Goal: Task Accomplishment & Management: Complete application form

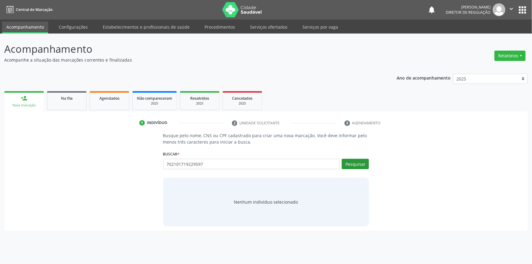
type input "702101719229597"
click at [357, 160] on button "Pesquisar" at bounding box center [355, 164] width 27 height 10
type input "702101719229597"
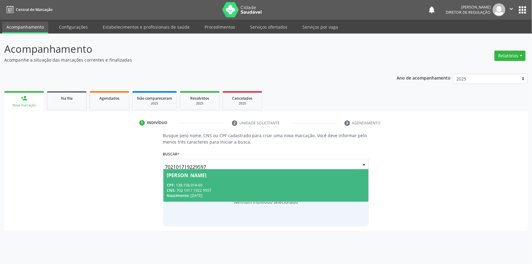
click at [254, 185] on div "CPF: 138.158.914-69" at bounding box center [266, 185] width 198 height 5
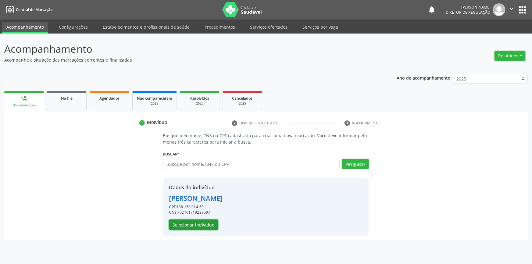
click at [211, 220] on button "Selecionar indivíduo" at bounding box center [193, 225] width 49 height 10
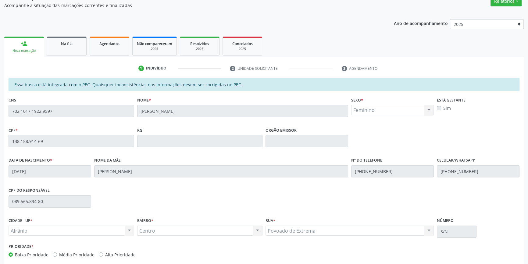
scroll to position [84, 0]
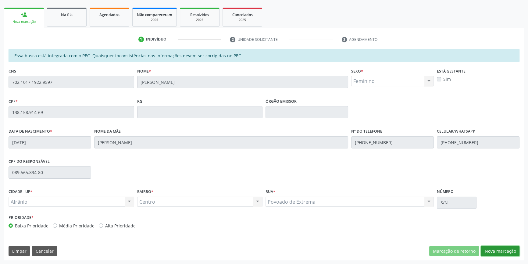
click at [495, 250] on button "Nova marcação" at bounding box center [500, 251] width 38 height 10
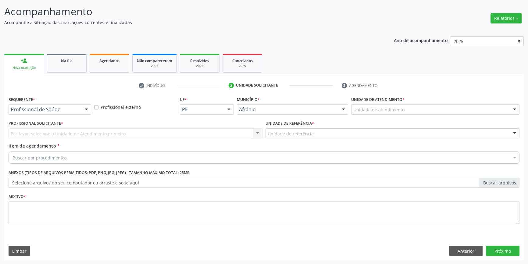
click at [364, 115] on div "Unidade de atendimento * Unidade de atendimento Academia da Saude de Afranio Ac…" at bounding box center [435, 107] width 171 height 24
click at [365, 114] on div "Unidade de atendimento" at bounding box center [435, 109] width 168 height 10
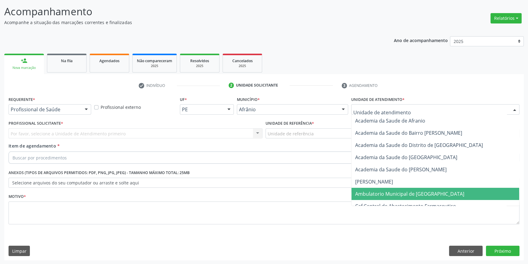
click at [374, 189] on span "Ambulatorio Municipal de [GEOGRAPHIC_DATA]" at bounding box center [436, 194] width 168 height 12
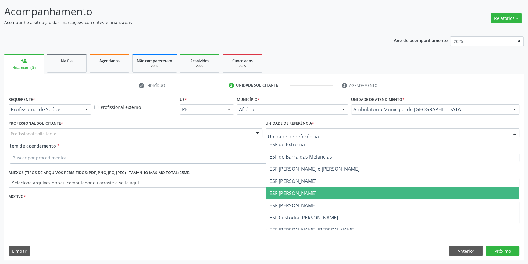
click at [294, 189] on span "ESF [PERSON_NAME]" at bounding box center [393, 193] width 254 height 12
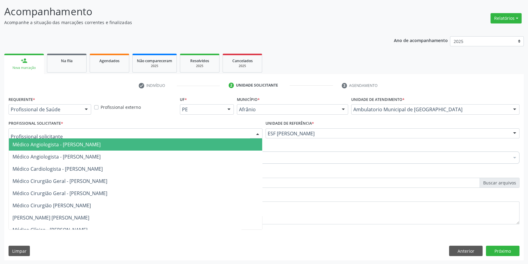
click at [176, 132] on div at bounding box center [136, 133] width 254 height 10
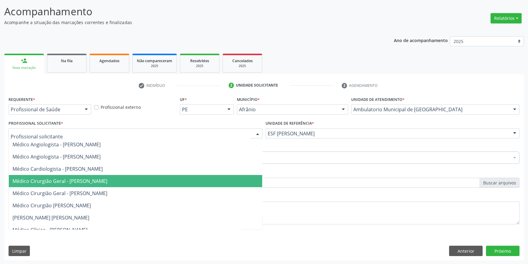
click at [107, 180] on span "Médico Cirurgião Geral - [PERSON_NAME]" at bounding box center [60, 181] width 95 height 7
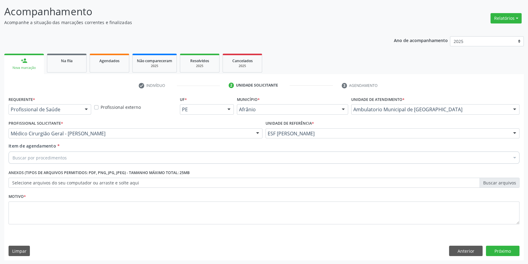
click at [110, 162] on div "Buscar por procedimentos" at bounding box center [264, 158] width 511 height 12
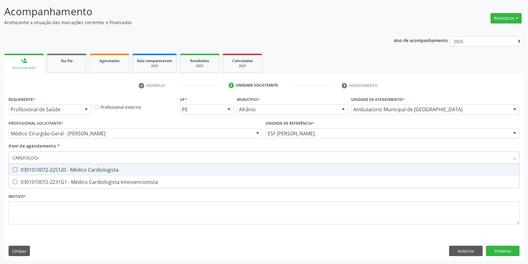
type input "CARDIOLOGIS"
click at [104, 173] on span "0301010072-225120 - Médico Cardiologista" at bounding box center [264, 170] width 511 height 12
checkbox Cardiologista "true"
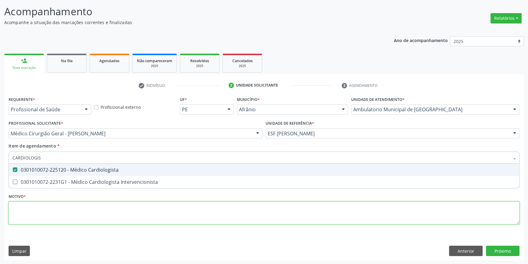
click at [88, 213] on div "Requerente * Profissional de Saúde Profissional de Saúde Paciente Nenhum result…" at bounding box center [264, 164] width 511 height 138
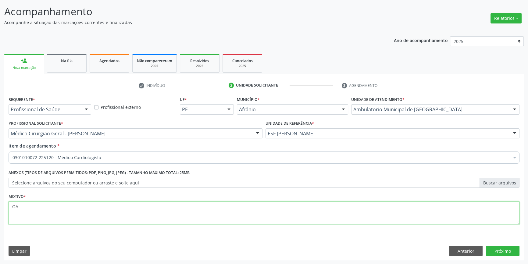
type textarea "O"
type textarea "PARECER CARDIOLOGICO"
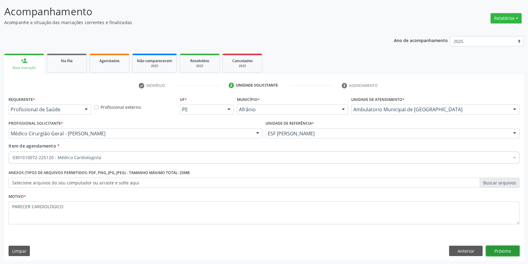
click at [511, 253] on button "Próximo" at bounding box center [503, 251] width 34 height 10
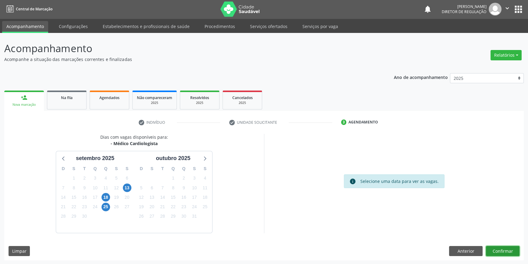
click at [504, 255] on button "Confirmar" at bounding box center [503, 251] width 34 height 10
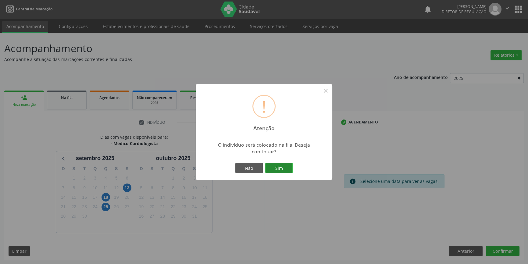
click at [276, 163] on button "Sim" at bounding box center [278, 168] width 27 height 10
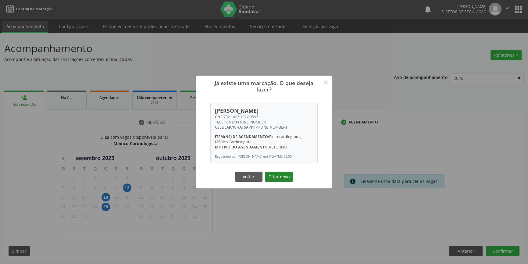
click at [279, 177] on button "Criar novo" at bounding box center [279, 177] width 28 height 10
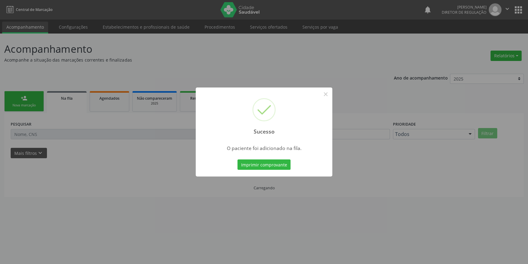
scroll to position [0, 0]
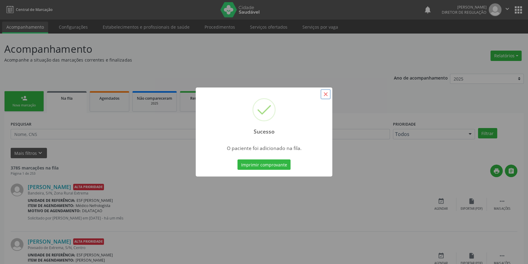
click at [331, 92] on button "×" at bounding box center [326, 94] width 10 height 10
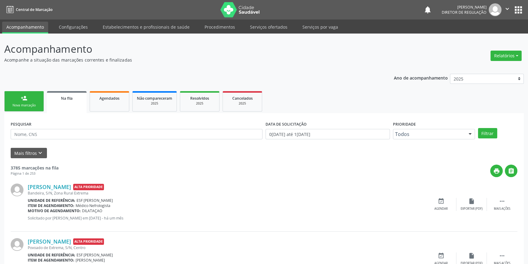
click at [37, 101] on link "person_add Nova marcação" at bounding box center [24, 101] width 40 height 20
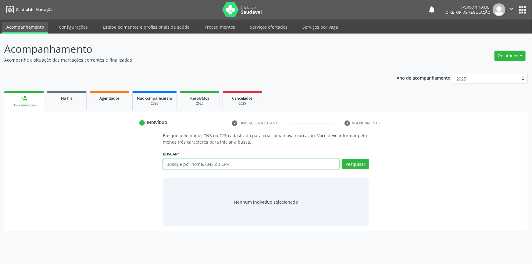
click at [190, 161] on input "text" at bounding box center [251, 164] width 177 height 10
type input "708403778687863"
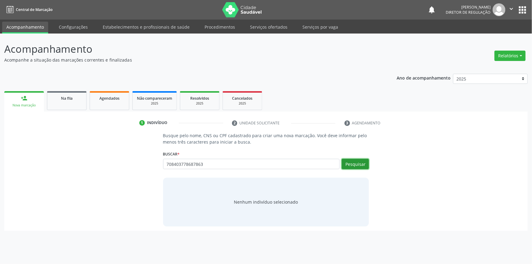
click at [350, 162] on button "Pesquisar" at bounding box center [355, 164] width 27 height 10
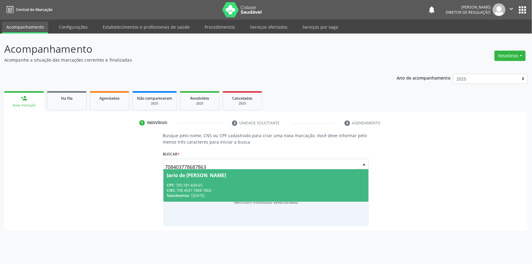
click at [185, 184] on div "CPF: 705.181.434-65" at bounding box center [266, 185] width 198 height 5
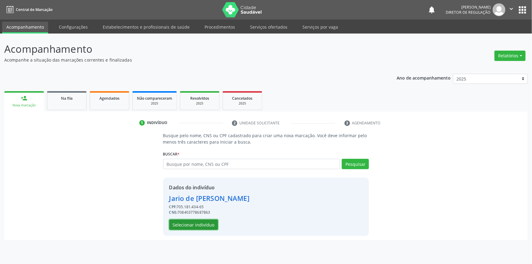
click at [199, 225] on button "Selecionar indivíduo" at bounding box center [193, 225] width 49 height 10
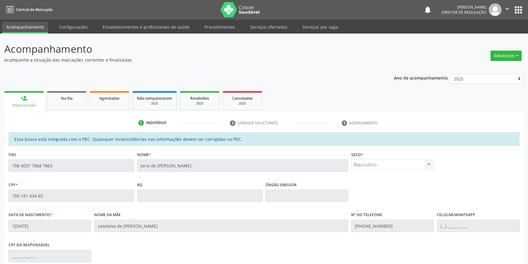
scroll to position [84, 0]
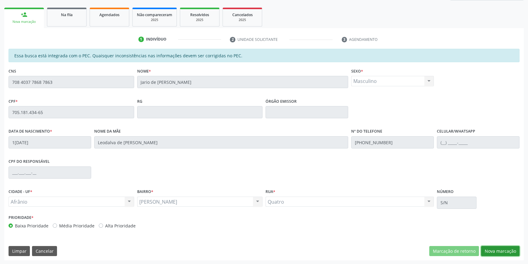
click at [506, 250] on button "Nova marcação" at bounding box center [500, 251] width 38 height 10
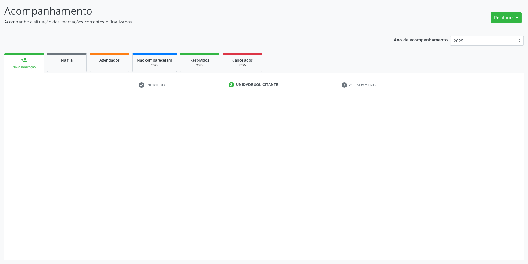
scroll to position [38, 0]
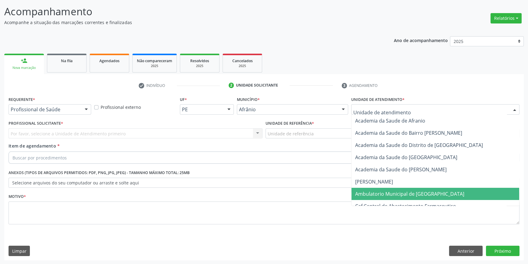
click at [378, 191] on span "Ambulatorio Municipal de [GEOGRAPHIC_DATA]" at bounding box center [409, 194] width 109 height 7
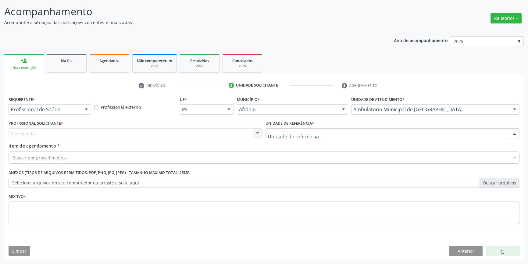
click at [318, 128] on div at bounding box center [393, 133] width 254 height 10
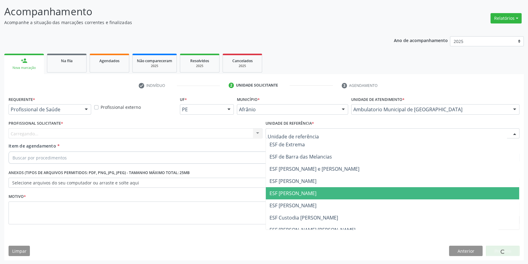
click at [301, 191] on span "ESF [PERSON_NAME]" at bounding box center [293, 193] width 47 height 7
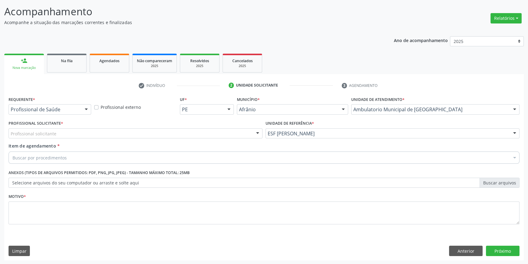
click at [233, 152] on div "Buscar por procedimentos" at bounding box center [264, 158] width 511 height 12
click at [218, 137] on div "Profissional solicitante" at bounding box center [136, 133] width 254 height 10
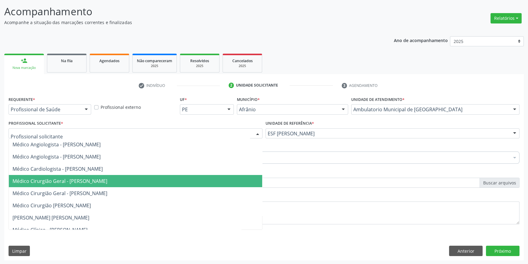
click at [107, 179] on span "Médico Cirurgião Geral - [PERSON_NAME]" at bounding box center [60, 181] width 95 height 7
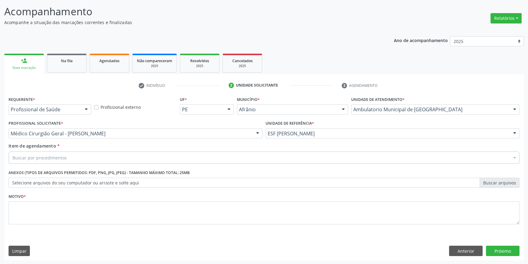
click at [102, 149] on div "Item de agendamento * Buscar por procedimentos Selecionar todos 0604320140 - Ab…" at bounding box center [264, 152] width 511 height 19
click at [98, 153] on div "Buscar por procedimentos" at bounding box center [264, 158] width 511 height 12
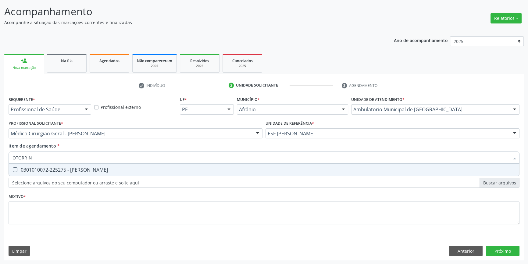
type input "OTORRINO"
click at [74, 165] on span "0301010072-225275 - [PERSON_NAME]" at bounding box center [264, 170] width 511 height 12
checkbox Otorrinolaringologista "true"
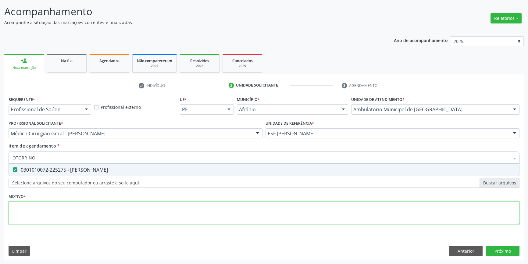
click at [61, 219] on div "Requerente * Profissional de Saúde Profissional de Saúde Paciente Nenhum result…" at bounding box center [264, 164] width 511 height 138
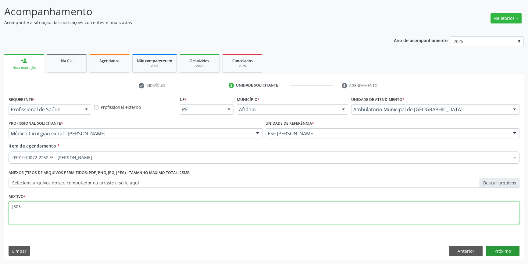
type textarea "J303"
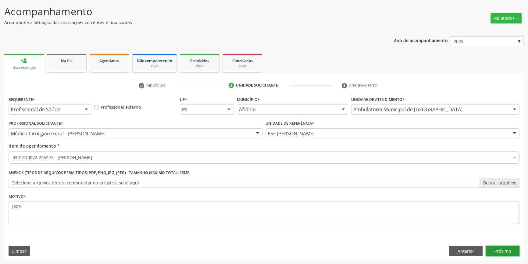
click at [508, 247] on button "Próximo" at bounding box center [503, 251] width 34 height 10
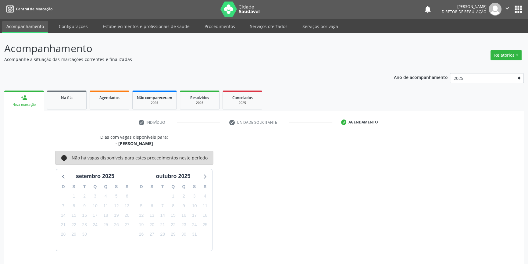
scroll to position [19, 0]
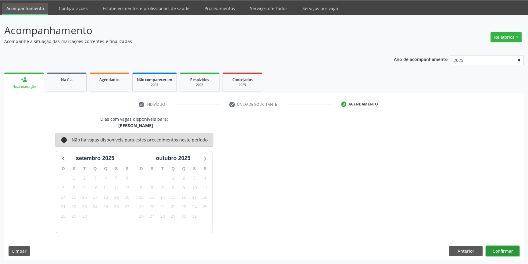
click at [490, 250] on button "Confirmar" at bounding box center [503, 251] width 34 height 10
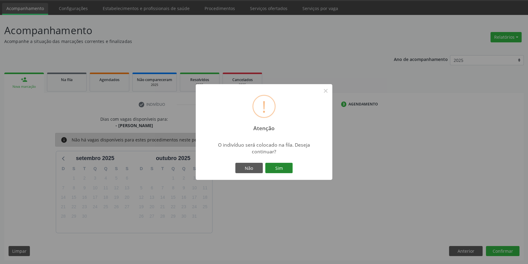
click at [284, 167] on button "Sim" at bounding box center [278, 168] width 27 height 10
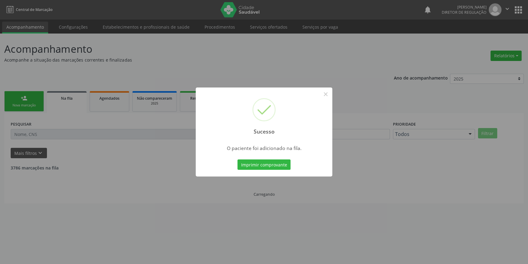
scroll to position [0, 0]
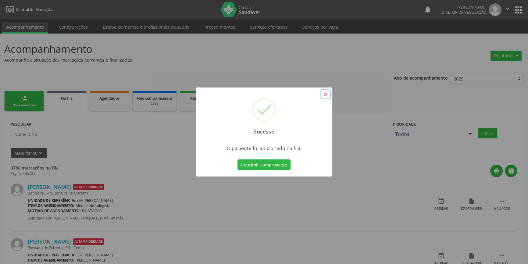
click at [326, 99] on button "×" at bounding box center [326, 94] width 10 height 10
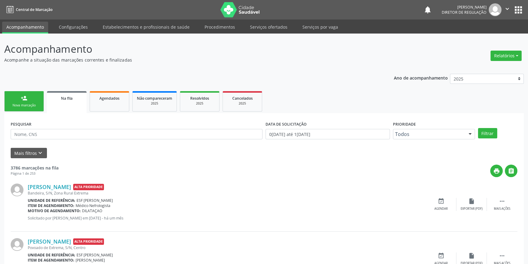
click at [38, 24] on link "Acompanhamento" at bounding box center [25, 28] width 46 height 12
click at [33, 112] on ul "person_add Nova marcação Na fila Agendados Não compareceram 2025 Resolvidos 202…" at bounding box center [264, 101] width 520 height 23
click at [32, 110] on link "person_add Nova marcação" at bounding box center [24, 101] width 40 height 20
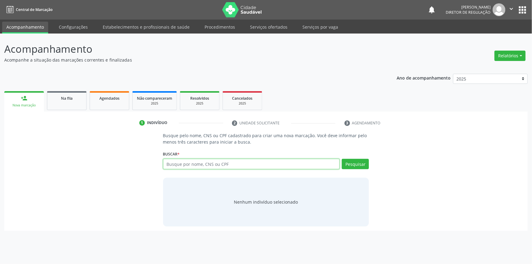
click at [192, 159] on input "text" at bounding box center [251, 164] width 177 height 10
type input "704805512401548"
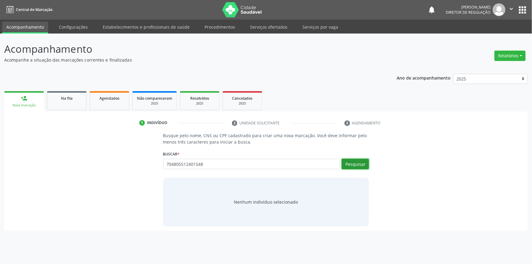
click at [351, 165] on button "Pesquisar" at bounding box center [355, 164] width 27 height 10
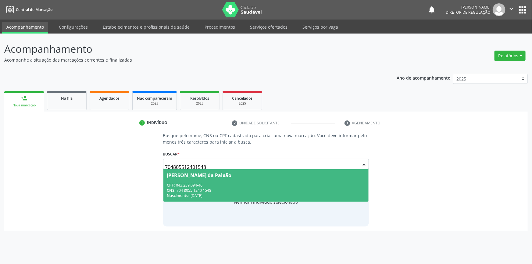
click at [248, 183] on div "CPF: 043.239.094-46" at bounding box center [266, 185] width 198 height 5
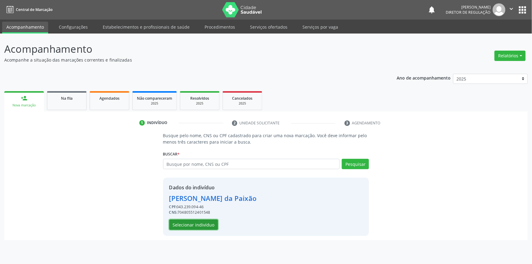
click at [186, 229] on button "Selecionar indivíduo" at bounding box center [193, 225] width 49 height 10
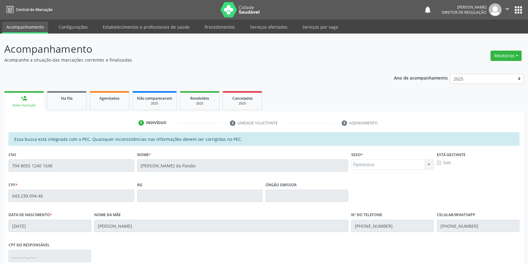
scroll to position [84, 0]
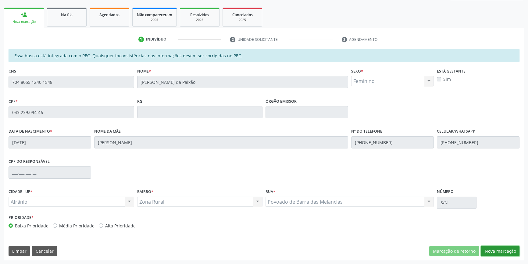
click at [490, 248] on button "Nova marcação" at bounding box center [500, 251] width 38 height 10
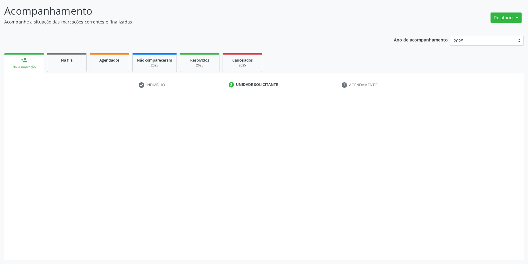
scroll to position [38, 0]
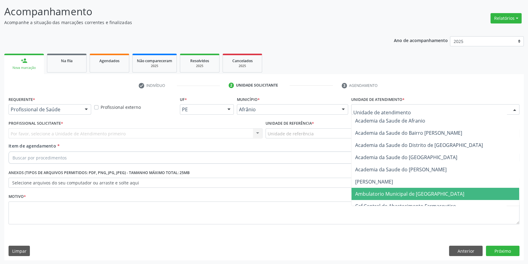
click at [387, 194] on span "Ambulatorio Municipal de [GEOGRAPHIC_DATA]" at bounding box center [409, 194] width 109 height 7
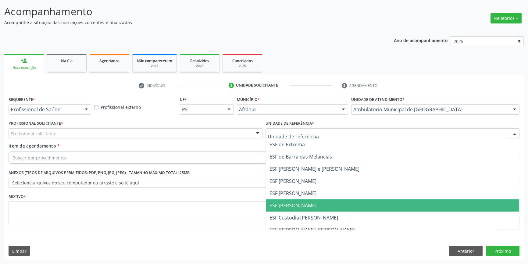
click at [296, 208] on span "ESF [PERSON_NAME]" at bounding box center [293, 205] width 47 height 7
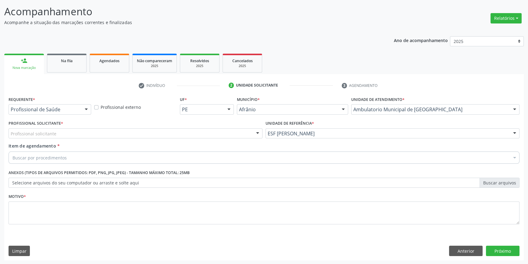
click at [137, 134] on div "Profissional solicitante" at bounding box center [136, 133] width 254 height 10
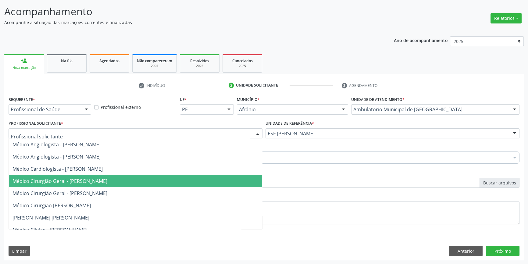
click at [107, 180] on span "Médico Cirurgião Geral - [PERSON_NAME]" at bounding box center [60, 181] width 95 height 7
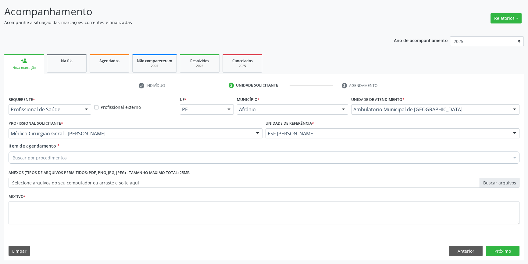
click at [95, 149] on div "Item de agendamento * Buscar por procedimentos Selecionar todos 0604320140 - Ab…" at bounding box center [264, 152] width 511 height 19
click at [95, 152] on div "Buscar por procedimentos" at bounding box center [264, 158] width 511 height 12
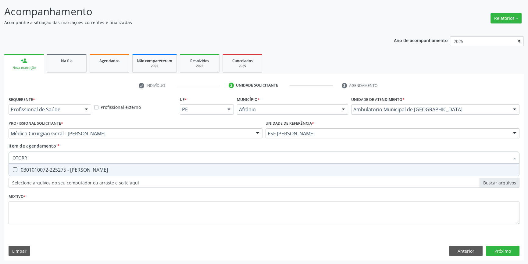
type input "OTORRIN"
click at [93, 166] on span "0301010072-225275 - [PERSON_NAME]" at bounding box center [264, 170] width 511 height 12
checkbox Otorrinolaringologista "true"
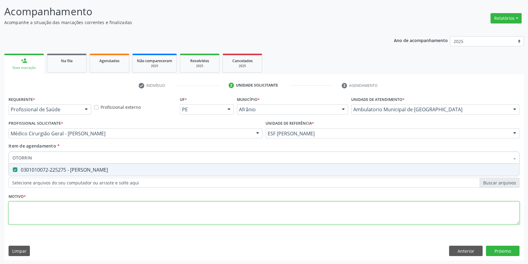
click at [88, 221] on div "Requerente * Profissional de Saúde Profissional de Saúde Paciente Nenhum result…" at bounding box center [264, 164] width 511 height 138
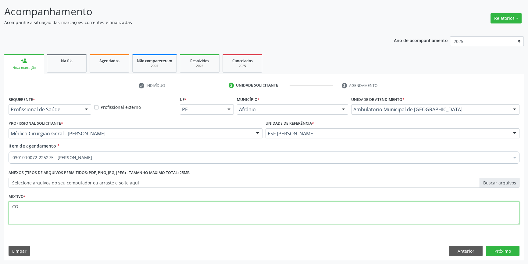
type textarea "C"
type textarea "'"
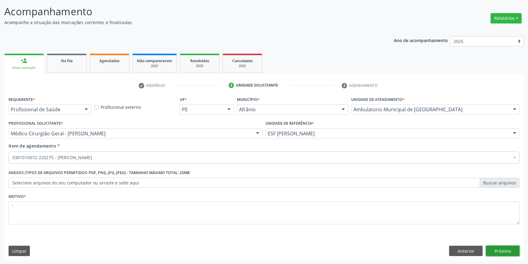
click at [499, 247] on button "Próximo" at bounding box center [503, 251] width 34 height 10
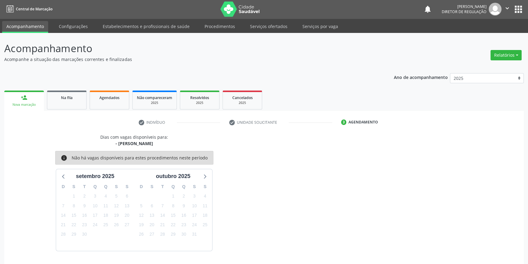
scroll to position [19, 0]
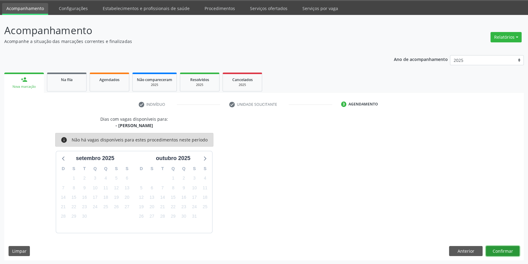
click at [511, 249] on button "Confirmar" at bounding box center [503, 251] width 34 height 10
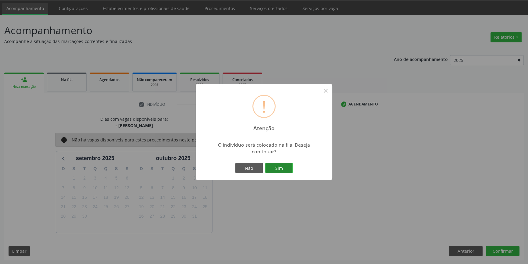
click at [287, 168] on button "Sim" at bounding box center [278, 168] width 27 height 10
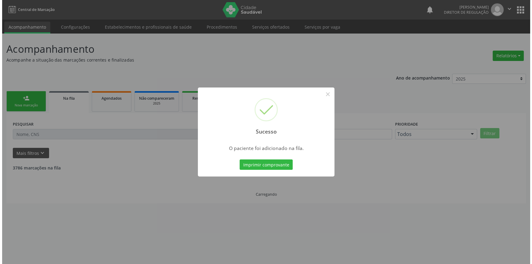
scroll to position [0, 0]
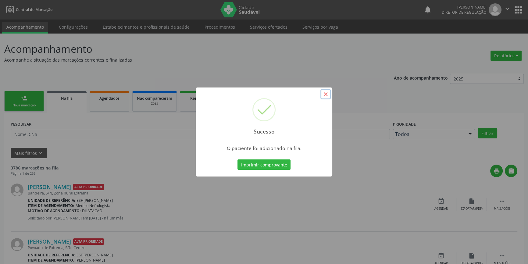
click at [326, 96] on button "×" at bounding box center [326, 94] width 10 height 10
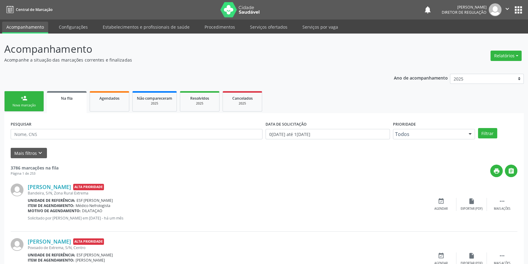
click at [37, 100] on link "person_add Nova marcação" at bounding box center [24, 101] width 40 height 20
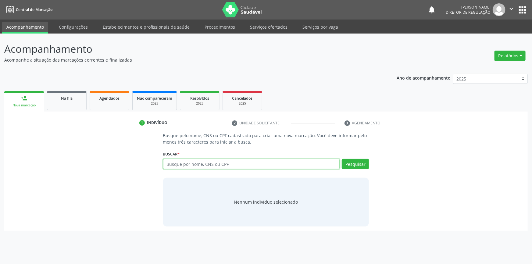
click at [217, 168] on input "text" at bounding box center [251, 164] width 177 height 10
type input "708400246654267"
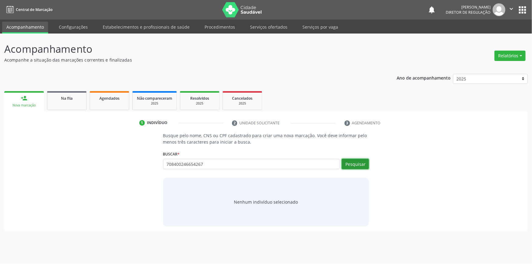
click at [353, 167] on button "Pesquisar" at bounding box center [355, 164] width 27 height 10
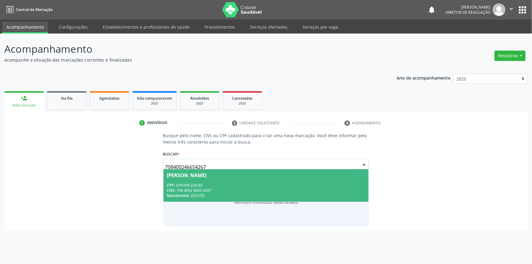
click at [233, 189] on div "CNS: 708 4002 4665 4267" at bounding box center [266, 190] width 198 height 5
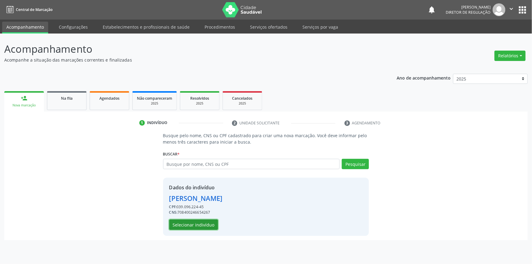
click at [199, 224] on button "Selecionar indivíduo" at bounding box center [193, 225] width 49 height 10
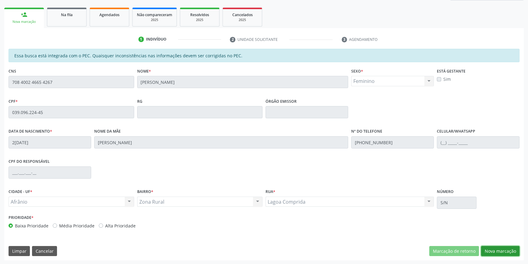
click at [499, 249] on button "Nova marcação" at bounding box center [500, 251] width 38 height 10
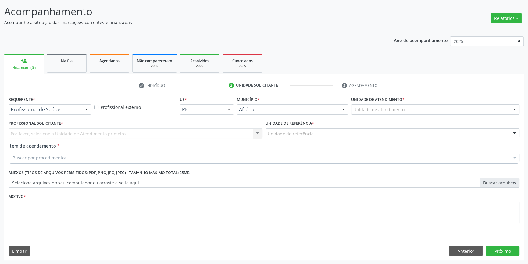
click at [395, 115] on div "Unidade de atendimento * Unidade de atendimento Academia da Saude de Afranio Ac…" at bounding box center [435, 107] width 171 height 24
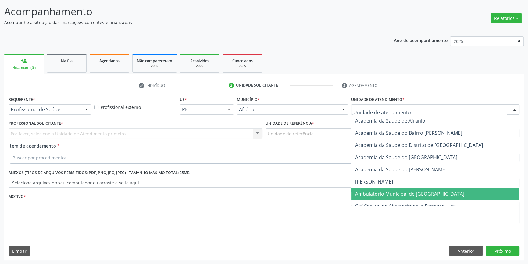
click at [390, 189] on span "Ambulatorio Municipal de [GEOGRAPHIC_DATA]" at bounding box center [436, 194] width 168 height 12
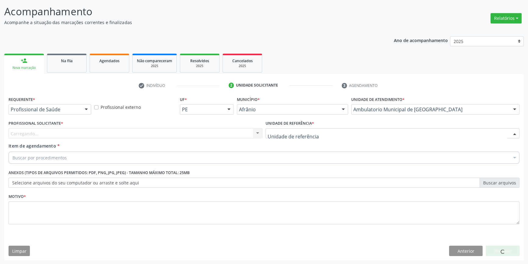
click at [318, 136] on div at bounding box center [393, 133] width 254 height 10
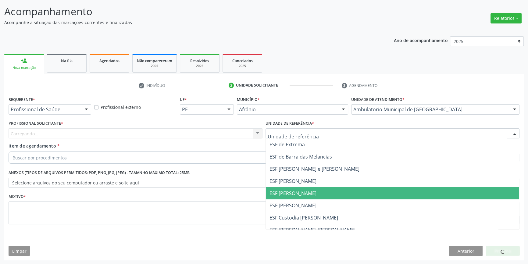
click at [301, 198] on span "ESF [PERSON_NAME]" at bounding box center [393, 193] width 254 height 12
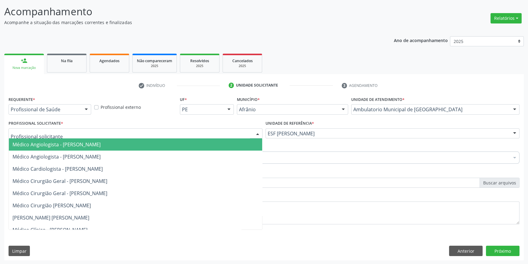
click at [198, 137] on div at bounding box center [136, 133] width 254 height 10
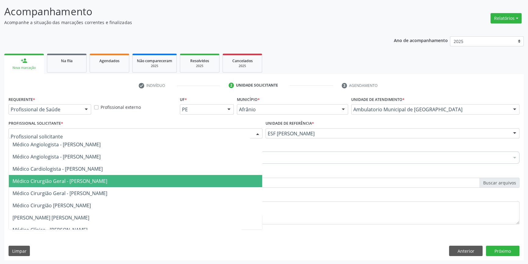
click at [107, 184] on span "Médico Cirurgião Geral - [PERSON_NAME]" at bounding box center [136, 181] width 254 height 12
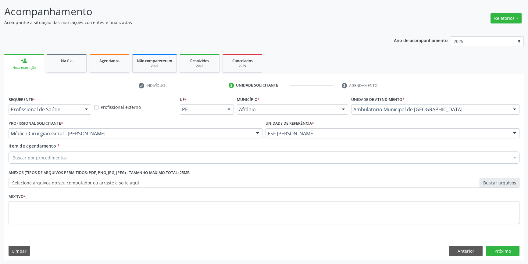
click at [67, 159] on div "Buscar por procedimentos" at bounding box center [264, 158] width 511 height 12
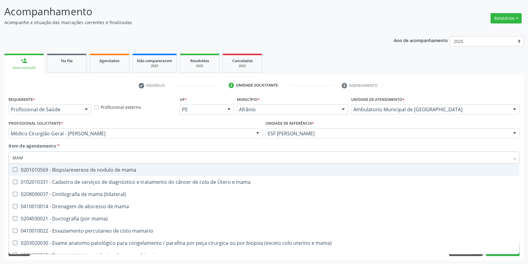
type input "MAMA"
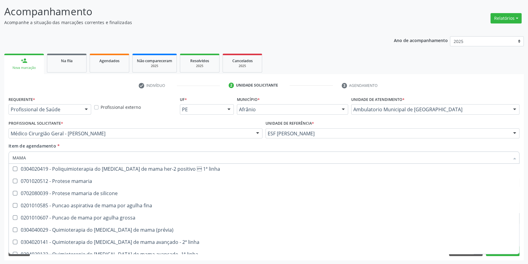
scroll to position [507, 0]
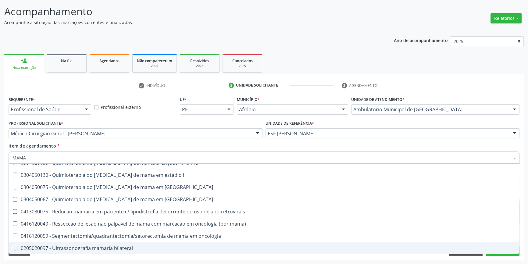
click at [123, 246] on div "0205020097 - Ultrassonografia mamaria bilateral" at bounding box center [264, 248] width 503 height 5
checkbox bilateral "true"
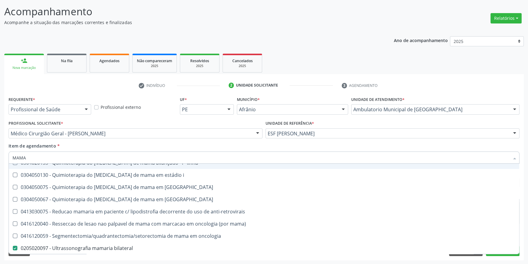
click at [128, 147] on div "Item de agendamento * MAMA Desfazer seleção 0201010569 - Biopsia/exerese de nod…" at bounding box center [264, 152] width 511 height 19
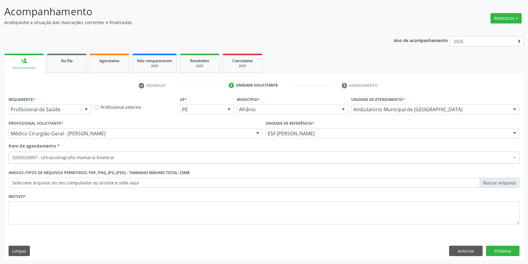
scroll to position [0, 0]
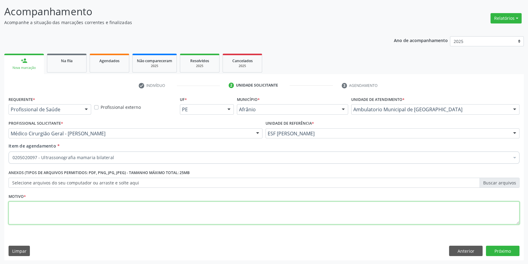
click at [100, 223] on textarea at bounding box center [264, 213] width 511 height 23
type textarea "BIRADS 03"
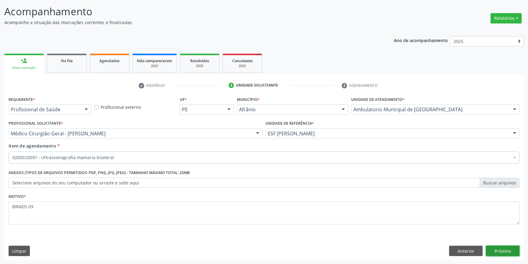
click at [500, 252] on button "Próximo" at bounding box center [503, 251] width 34 height 10
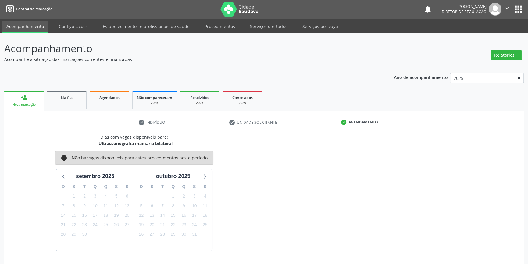
scroll to position [19, 0]
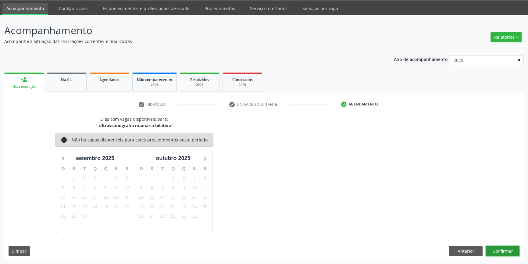
click at [506, 250] on button "Confirmar" at bounding box center [503, 251] width 34 height 10
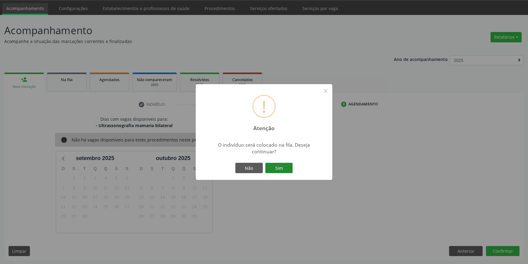
click at [285, 170] on button "Sim" at bounding box center [278, 168] width 27 height 10
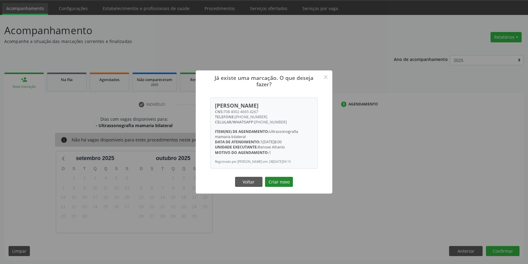
click at [279, 184] on button "Criar novo" at bounding box center [279, 182] width 28 height 10
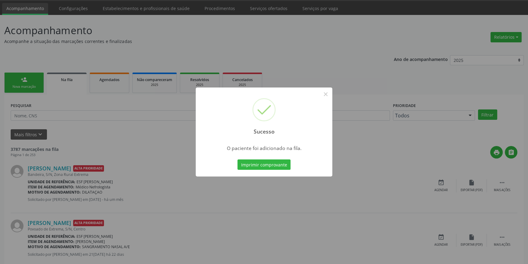
scroll to position [0, 0]
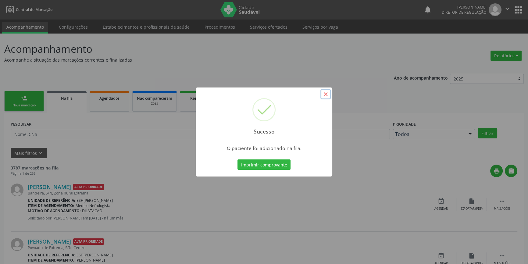
click at [325, 95] on button "×" at bounding box center [326, 94] width 10 height 10
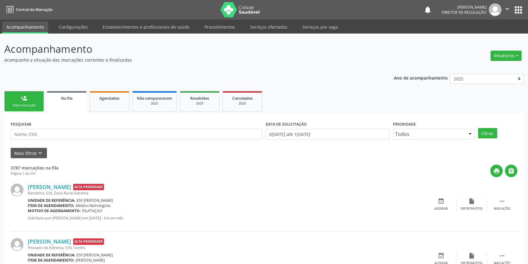
click at [22, 96] on div "person_add" at bounding box center [24, 98] width 7 height 7
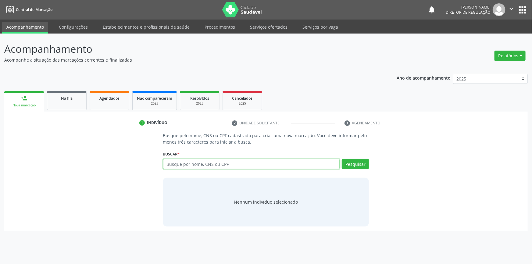
click at [203, 160] on input "text" at bounding box center [251, 164] width 177 height 10
type input "704802048401341"
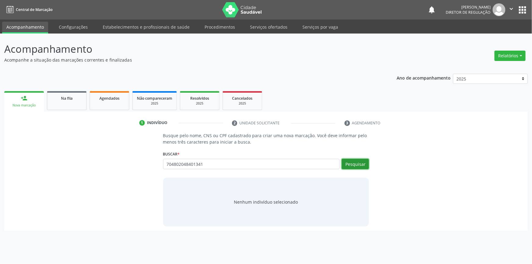
click at [369, 165] on button "Pesquisar" at bounding box center [355, 164] width 27 height 10
type input "704802048401341"
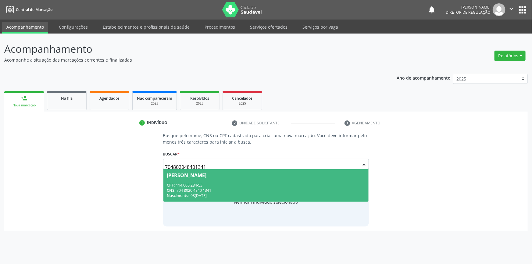
click at [303, 180] on span "[PERSON_NAME] CPF: 114.005.284-53 CNS: 704 8020 4840 1341 Nascimento: 08[DATE]" at bounding box center [267, 185] width 206 height 33
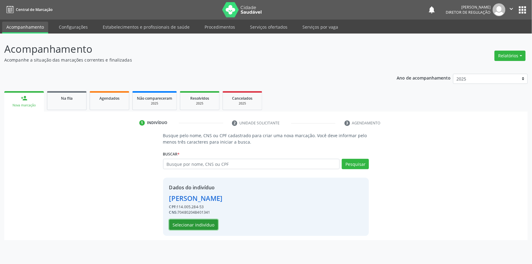
click at [204, 224] on button "Selecionar indivíduo" at bounding box center [193, 225] width 49 height 10
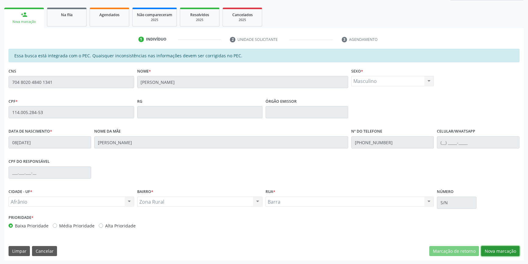
click at [501, 251] on button "Nova marcação" at bounding box center [500, 251] width 38 height 10
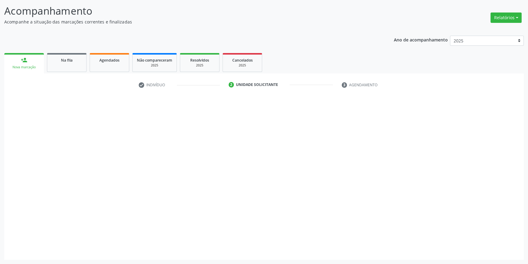
scroll to position [38, 0]
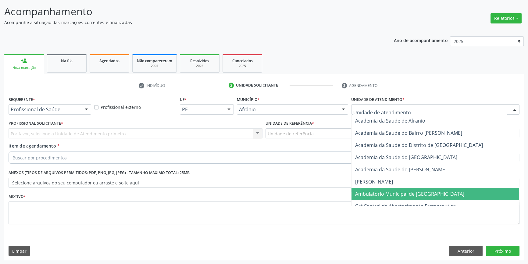
click at [395, 193] on span "Ambulatorio Municipal de [GEOGRAPHIC_DATA]" at bounding box center [409, 194] width 109 height 7
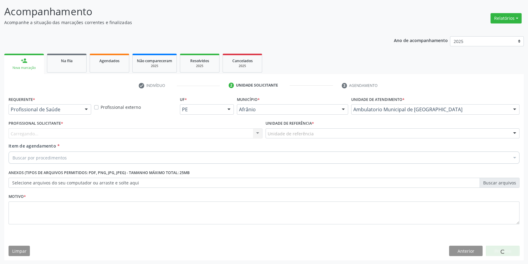
click at [317, 136] on div "Unidade de referência" at bounding box center [393, 133] width 254 height 10
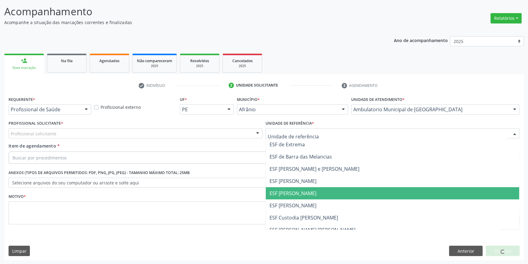
click at [321, 195] on span "ESF [PERSON_NAME]" at bounding box center [393, 193] width 254 height 12
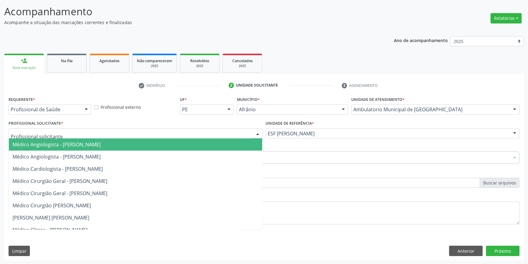
click at [173, 134] on div at bounding box center [136, 133] width 254 height 10
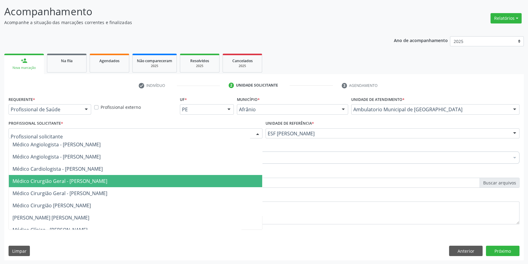
drag, startPoint x: 115, startPoint y: 178, endPoint x: 77, endPoint y: 153, distance: 45.7
click at [107, 178] on span "Médico Cirurgião Geral - [PERSON_NAME]" at bounding box center [60, 181] width 95 height 7
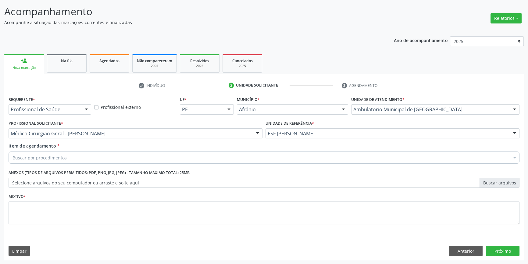
drag, startPoint x: 70, startPoint y: 150, endPoint x: 68, endPoint y: 155, distance: 5.1
click at [69, 153] on div "Item de agendamento * Buscar por procedimentos Selecionar todos 0604320140 - Ab…" at bounding box center [264, 152] width 511 height 19
click at [68, 155] on div "Buscar por procedimentos" at bounding box center [264, 158] width 511 height 12
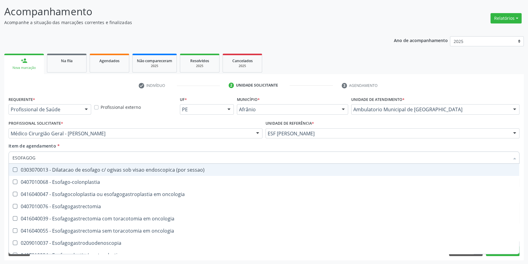
type input "ESOFAGOGA"
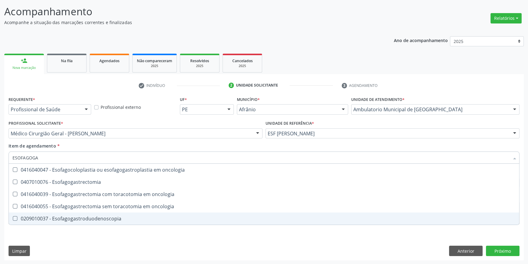
click at [103, 216] on div "0209010037 - Esofagogastroduodenoscopia" at bounding box center [264, 218] width 503 height 5
checkbox Esofagogastroduodenoscopia "true"
click at [78, 240] on div "Requerente * Profissional de Saúde Profissional de Saúde Paciente Nenhum result…" at bounding box center [264, 178] width 520 height 166
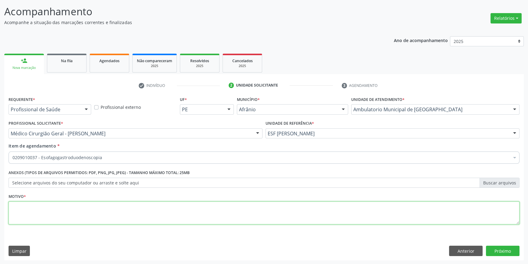
click at [68, 206] on textarea at bounding box center [264, 213] width 511 height 23
type textarea "1'"
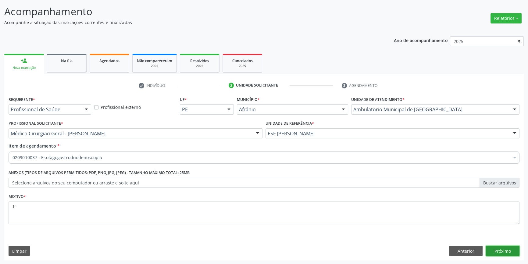
click at [508, 249] on button "Próximo" at bounding box center [503, 251] width 34 height 10
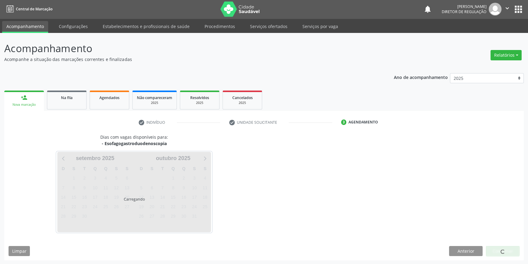
scroll to position [19, 0]
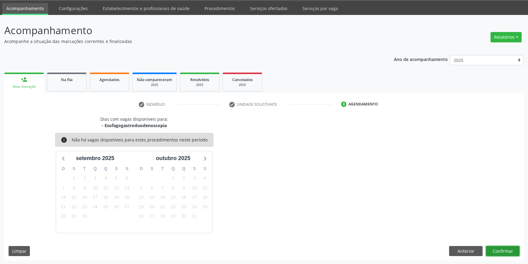
click at [519, 250] on button "Confirmar" at bounding box center [503, 251] width 34 height 10
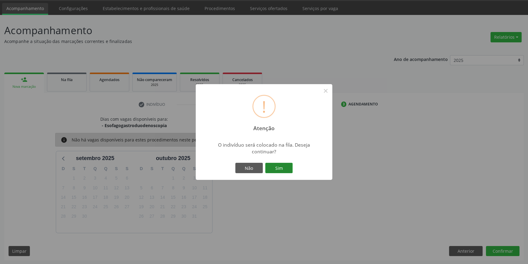
click at [279, 166] on button "Sim" at bounding box center [278, 168] width 27 height 10
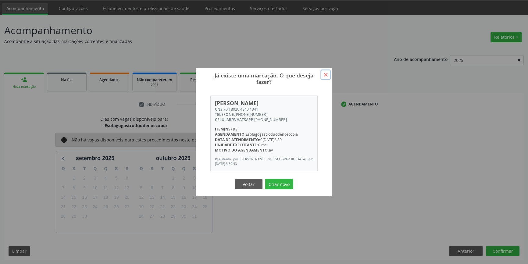
click at [324, 75] on button "×" at bounding box center [326, 75] width 10 height 10
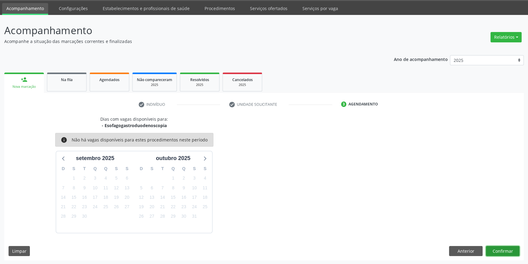
click at [510, 253] on button "Confirmar" at bounding box center [503, 251] width 34 height 10
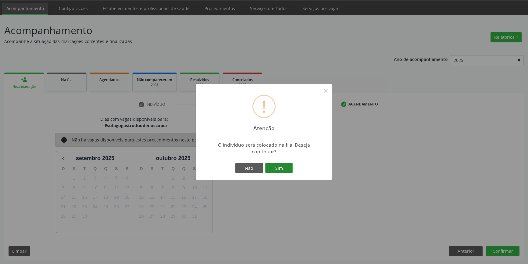
click at [287, 166] on button "Sim" at bounding box center [278, 168] width 27 height 10
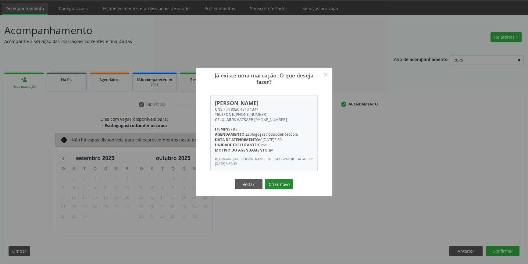
click at [273, 186] on button "Criar novo" at bounding box center [279, 184] width 28 height 10
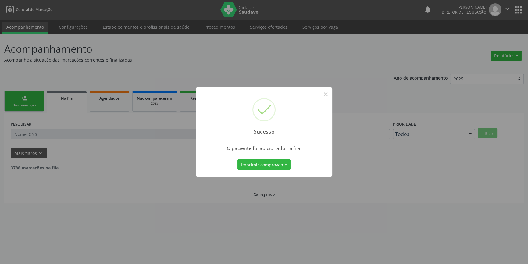
scroll to position [0, 0]
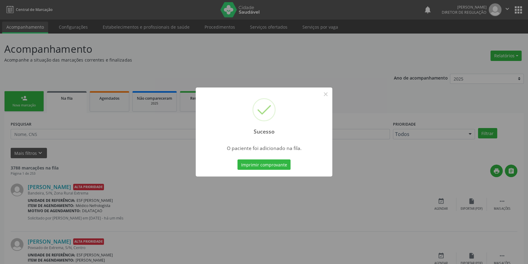
click at [67, 92] on div "Sucesso × O paciente foi adicionado na fila. Imprimir comprovante Cancel" at bounding box center [264, 132] width 528 height 264
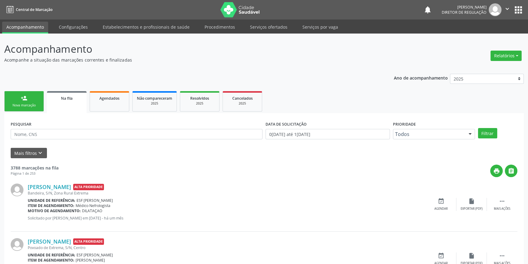
click at [36, 108] on link "person_add Nova marcação" at bounding box center [24, 101] width 40 height 20
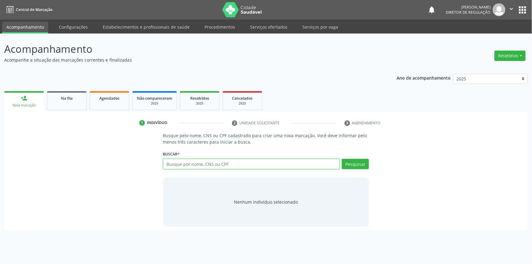
click at [181, 164] on input "text" at bounding box center [251, 164] width 177 height 10
type input "705408496716491"
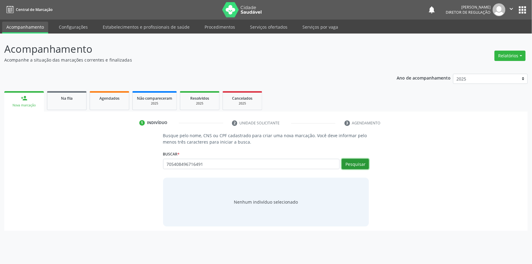
click at [349, 163] on button "Pesquisar" at bounding box center [355, 164] width 27 height 10
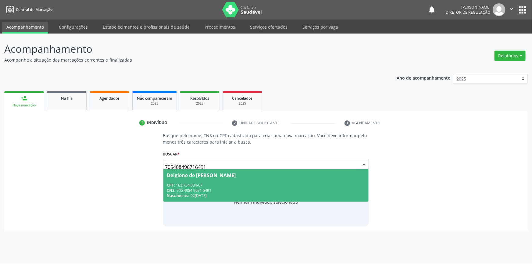
click at [261, 190] on div "CNS: 705 4084 9671 6491" at bounding box center [266, 190] width 198 height 5
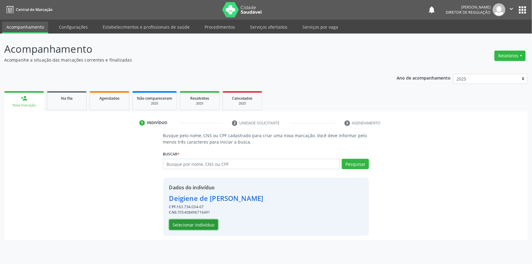
click at [203, 222] on button "Selecionar indivíduo" at bounding box center [193, 225] width 49 height 10
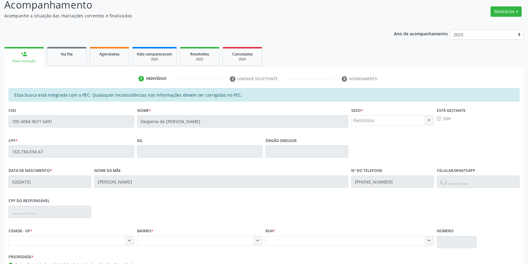
scroll to position [84, 0]
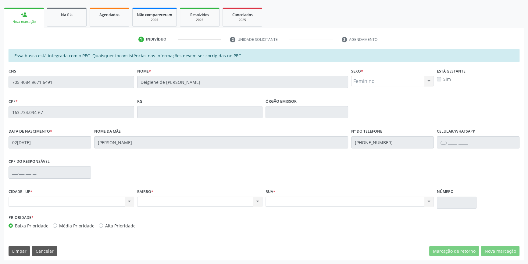
drag, startPoint x: 107, startPoint y: 197, endPoint x: 344, endPoint y: 98, distance: 257.7
click at [138, 193] on div "CIDADE - UF * Nenhum resultado encontrado para: " " Não há nenhuma opção para s…" at bounding box center [264, 200] width 514 height 26
